Goal: Find specific page/section: Find specific page/section

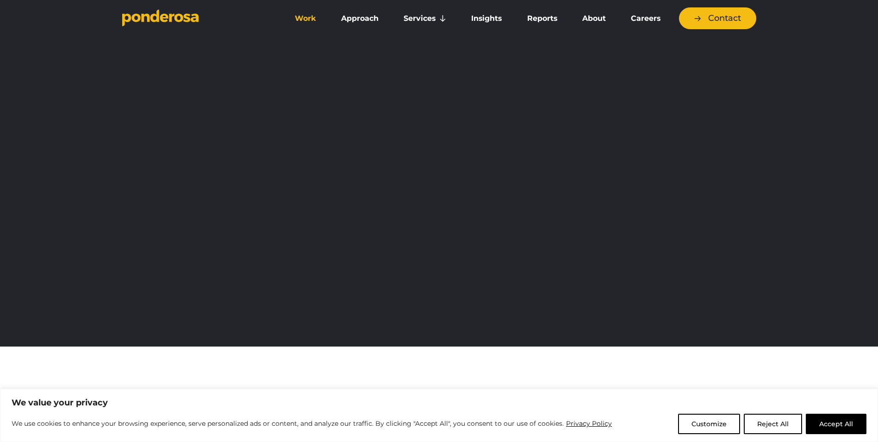
click at [309, 16] on link "Work" at bounding box center [305, 18] width 43 height 19
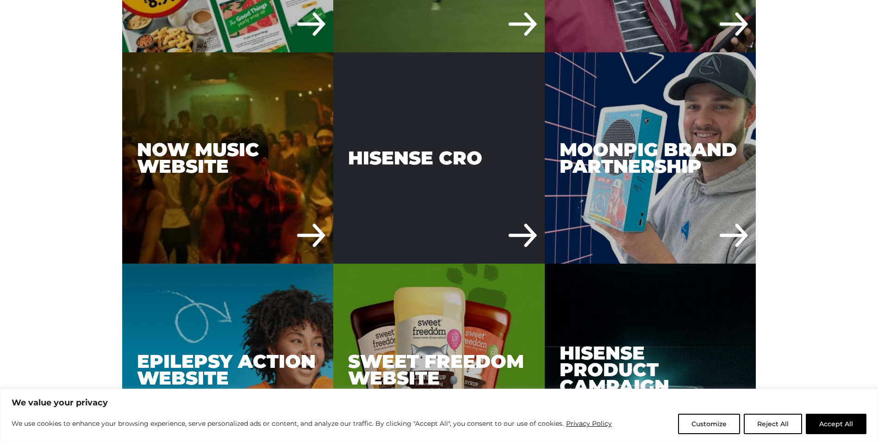
scroll to position [2638, 0]
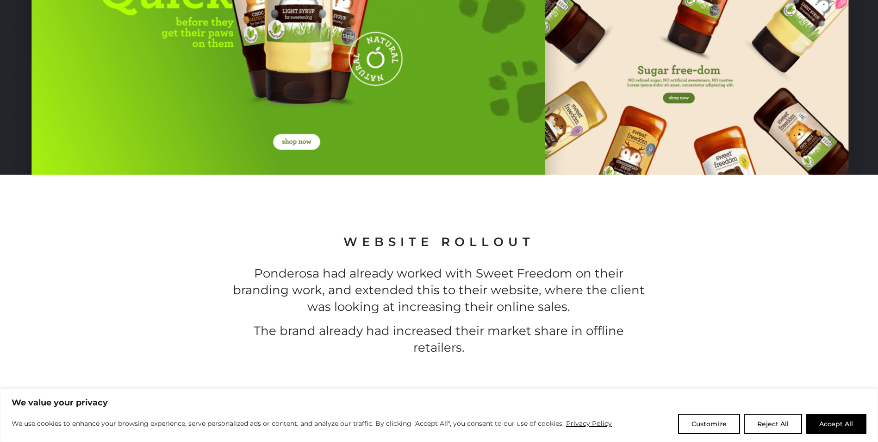
scroll to position [602, 0]
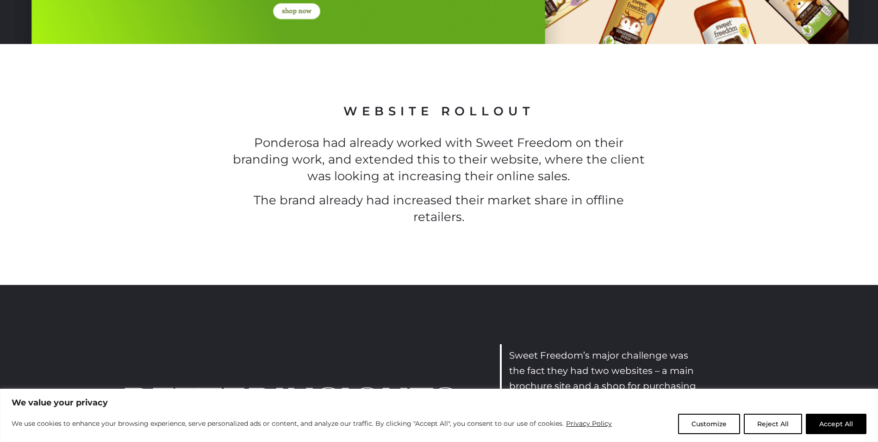
click at [496, 149] on p "Ponderosa had already worked with Sweet Freedom on their branding work, and ext…" at bounding box center [439, 160] width 418 height 50
drag, startPoint x: 496, startPoint y: 149, endPoint x: 544, endPoint y: 144, distance: 48.9
click at [544, 144] on p "Ponderosa had already worked with Sweet Freedom on their branding work, and ext…" at bounding box center [439, 160] width 418 height 50
copy p "Sweet Freedom"
